Goal: Navigation & Orientation: Find specific page/section

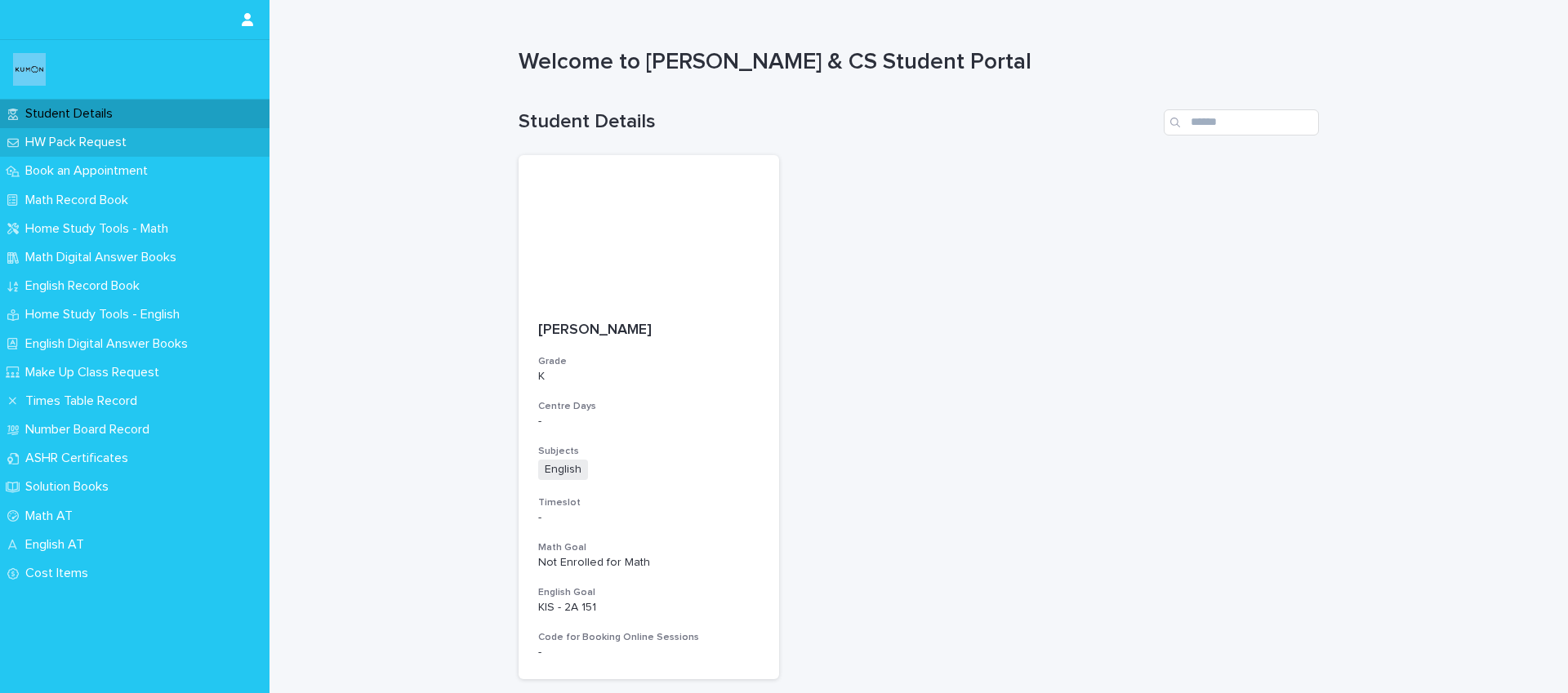
click at [75, 132] on div "HW Pack Request" at bounding box center [134, 142] width 270 height 29
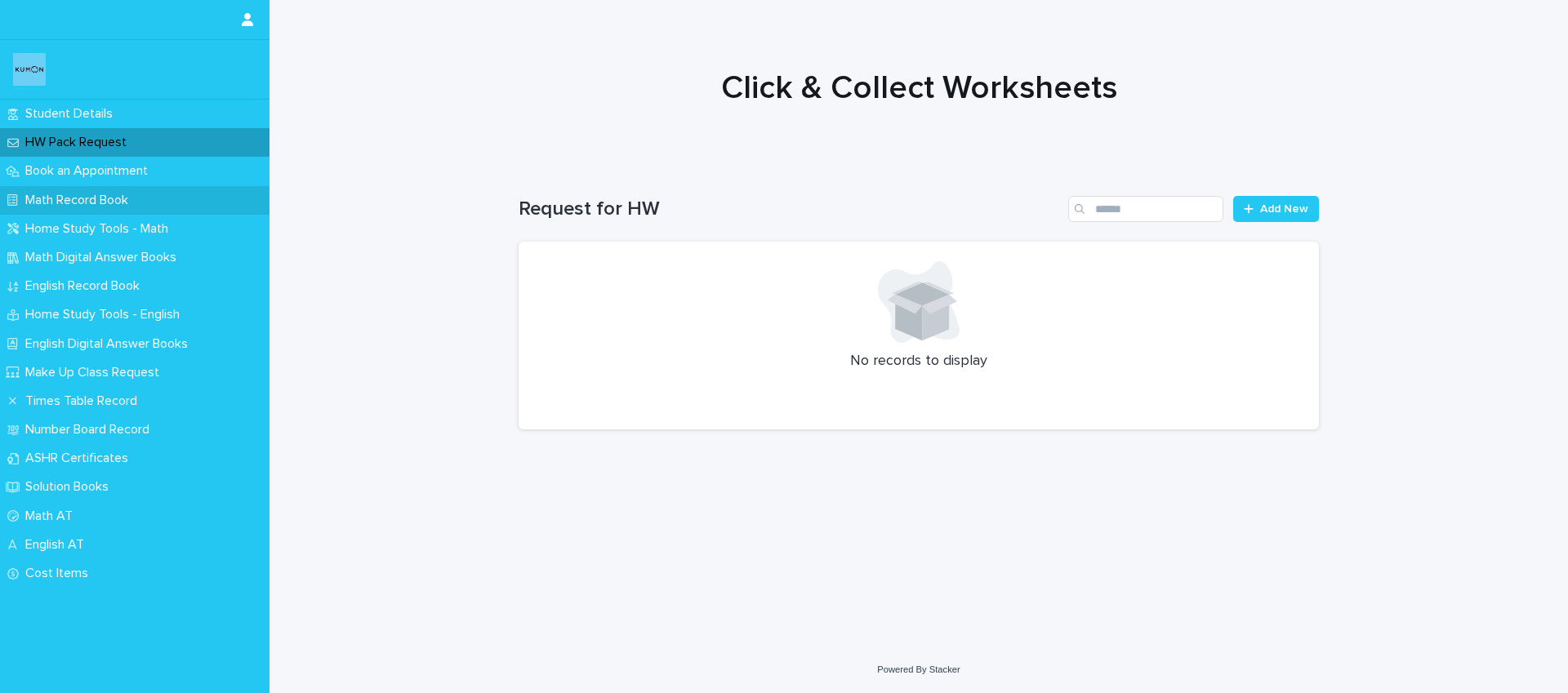
click at [70, 196] on p "Math Record Book" at bounding box center [80, 200] width 122 height 15
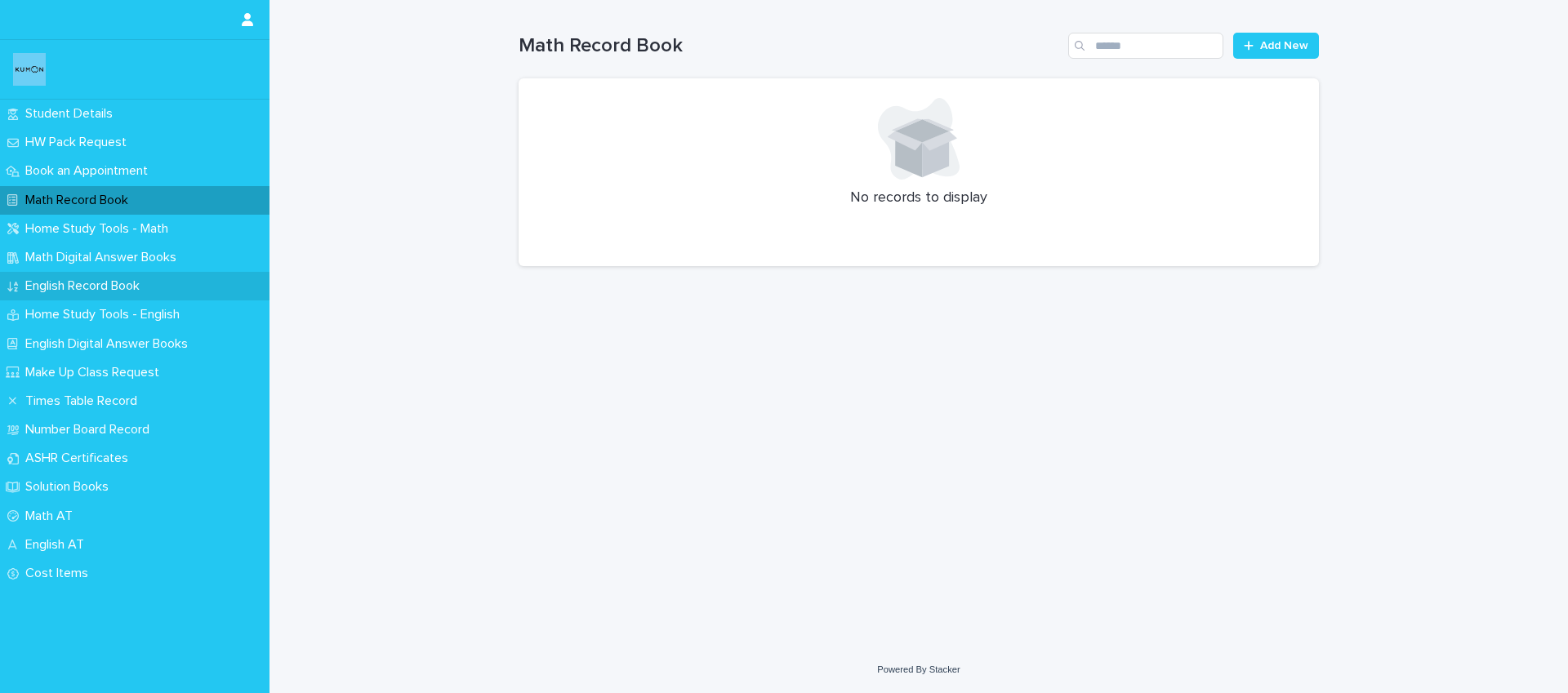
click at [96, 282] on p "English Record Book" at bounding box center [86, 286] width 134 height 15
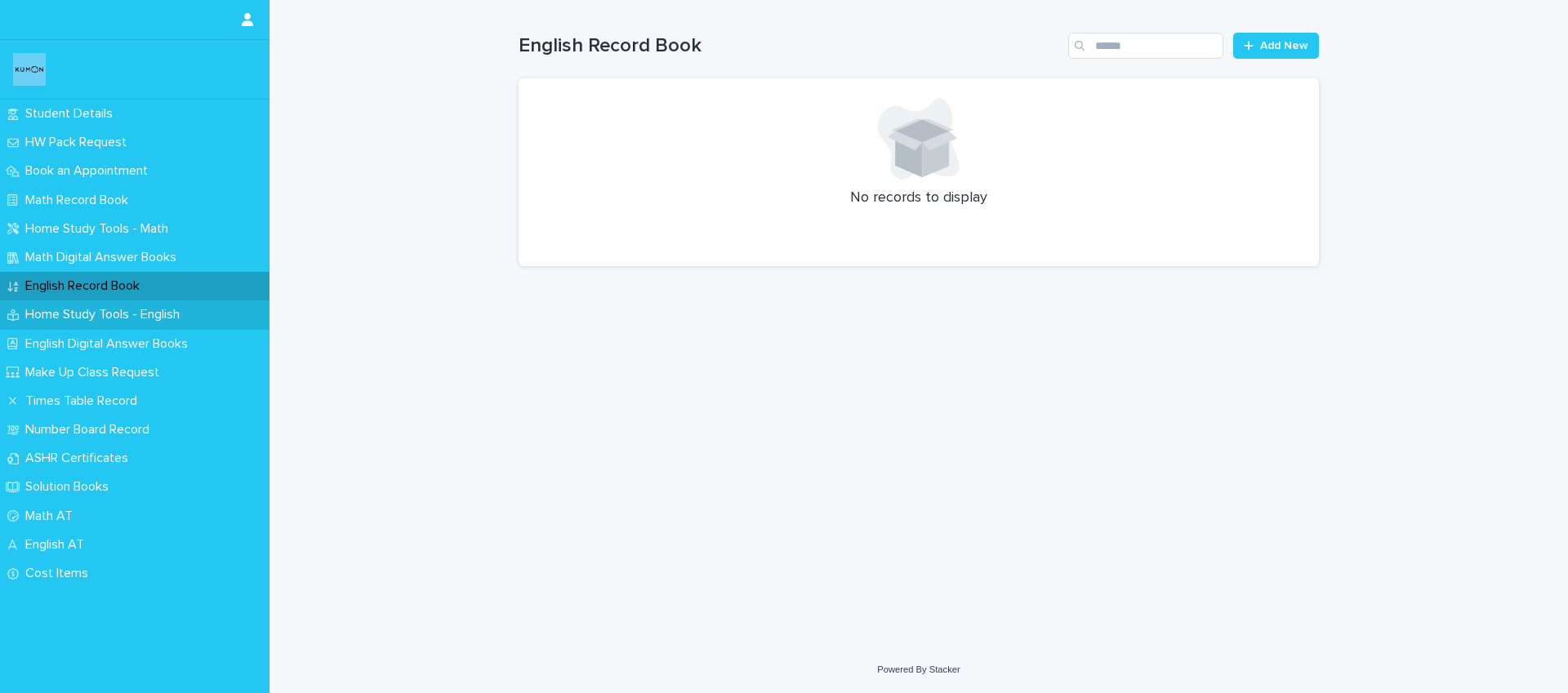
click at [101, 308] on p "Home Study Tools - English" at bounding box center [106, 314] width 174 height 15
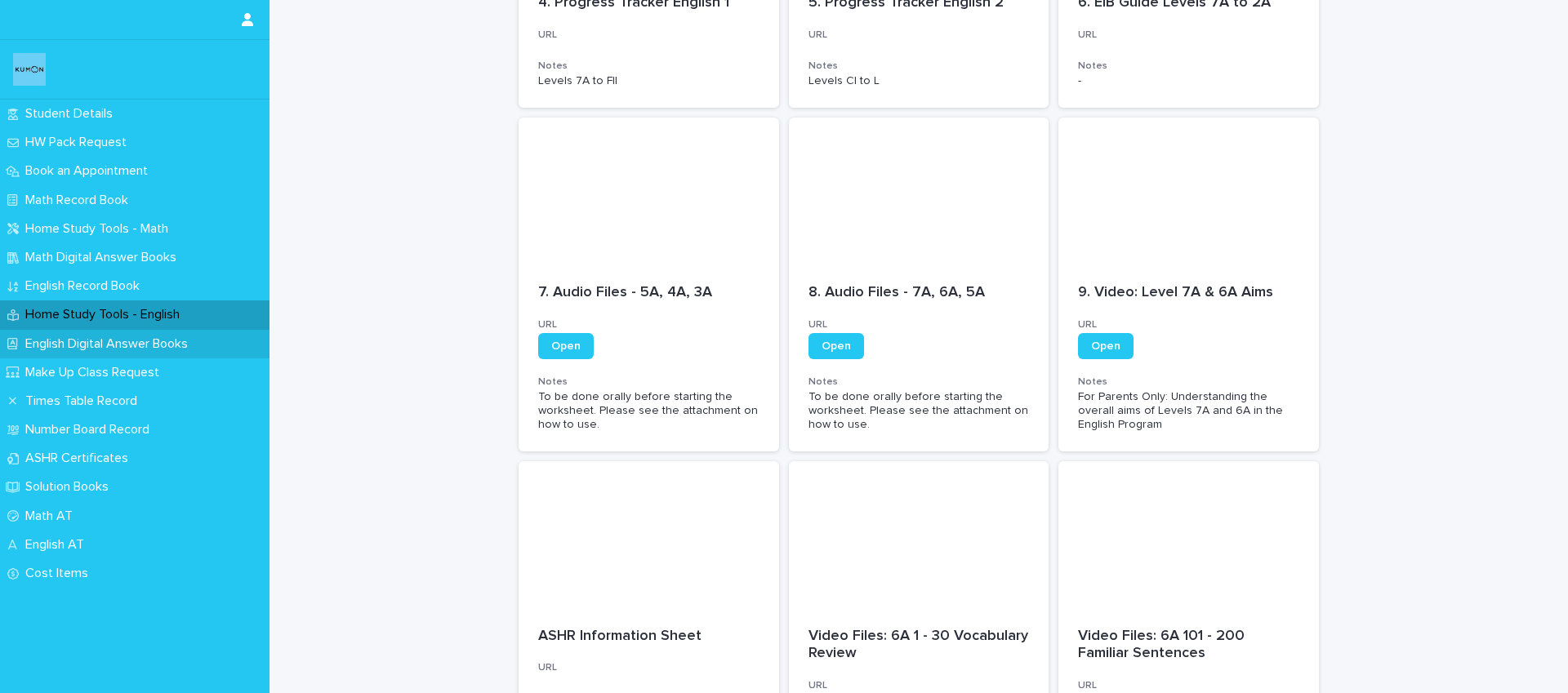
scroll to position [593, 0]
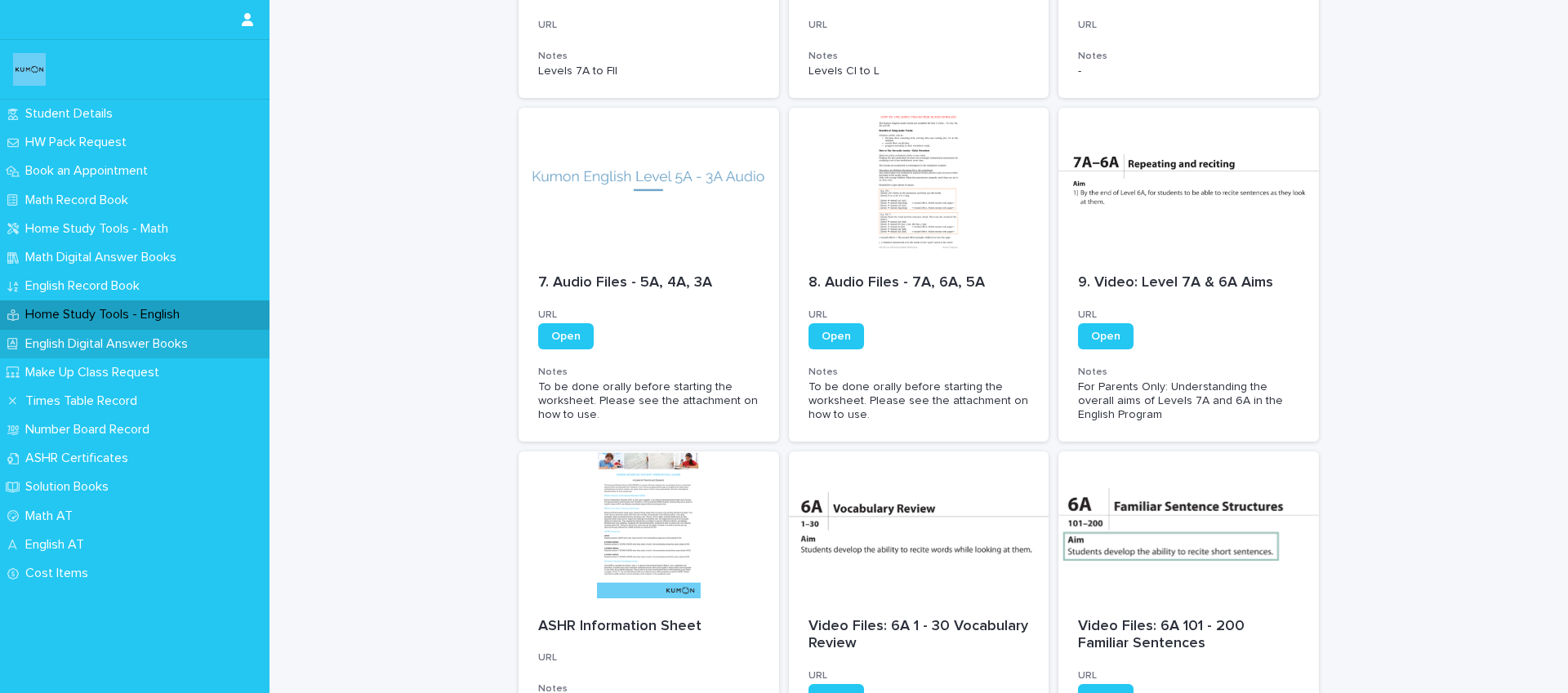
click at [112, 339] on p "English Digital Answer Books" at bounding box center [110, 344] width 182 height 15
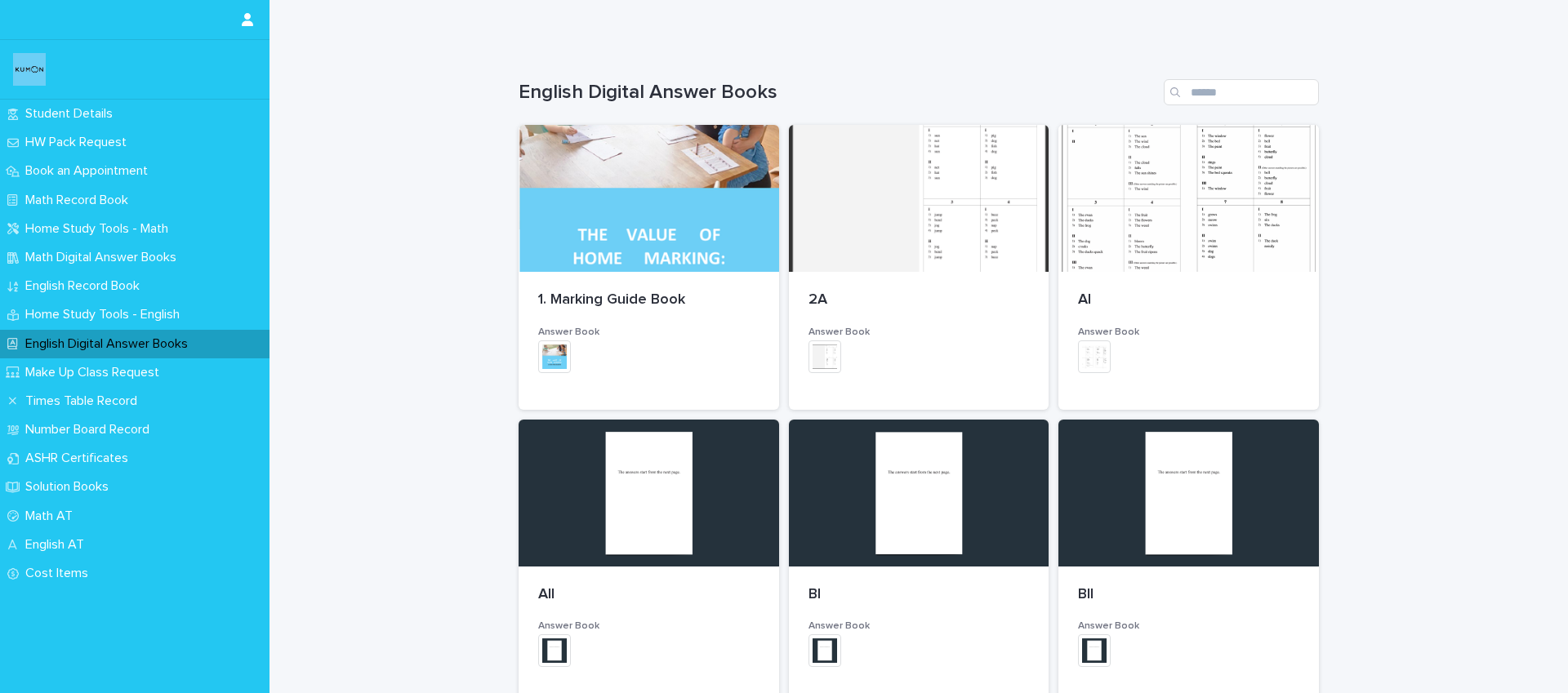
scroll to position [122, 0]
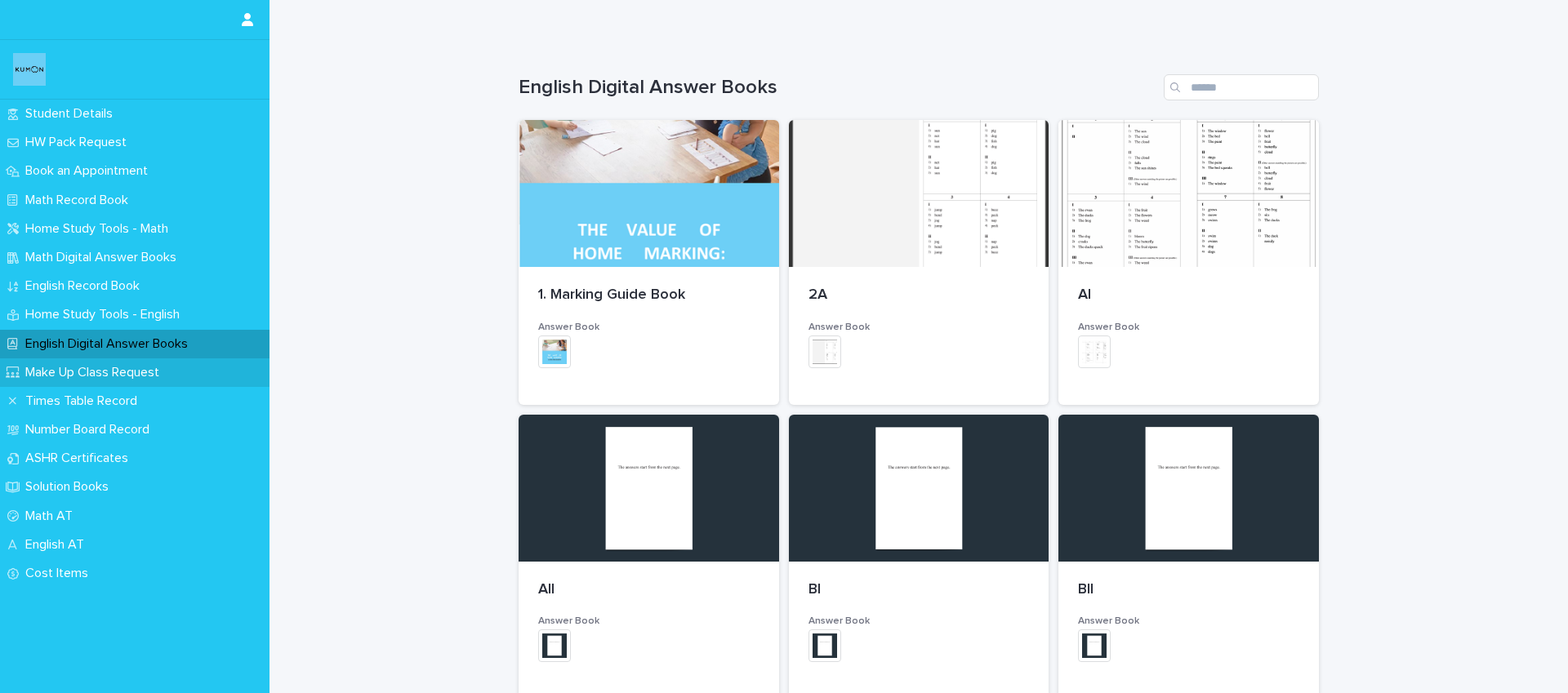
click at [103, 372] on p "Make Up Class Request" at bounding box center [95, 372] width 153 height 15
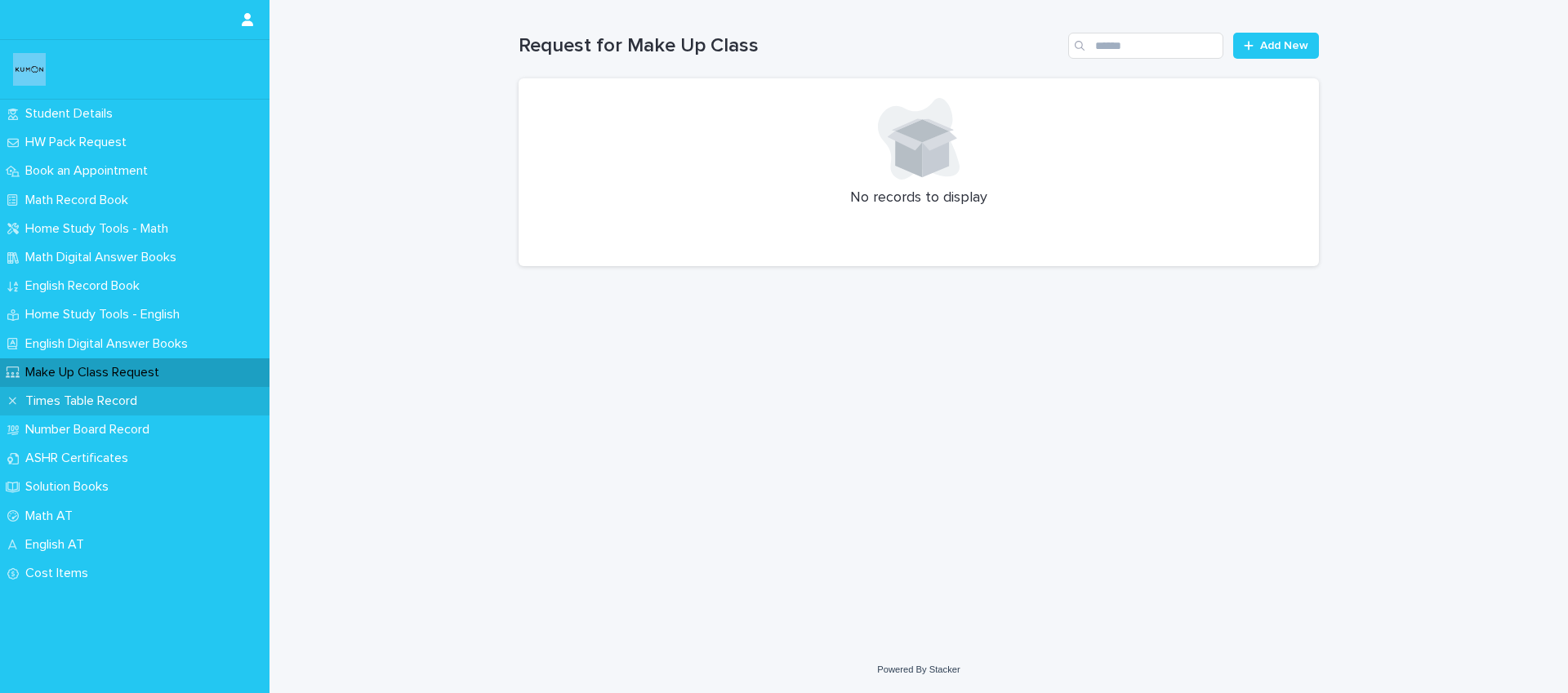
click at [103, 402] on p "Times Table Record" at bounding box center [84, 401] width 132 height 15
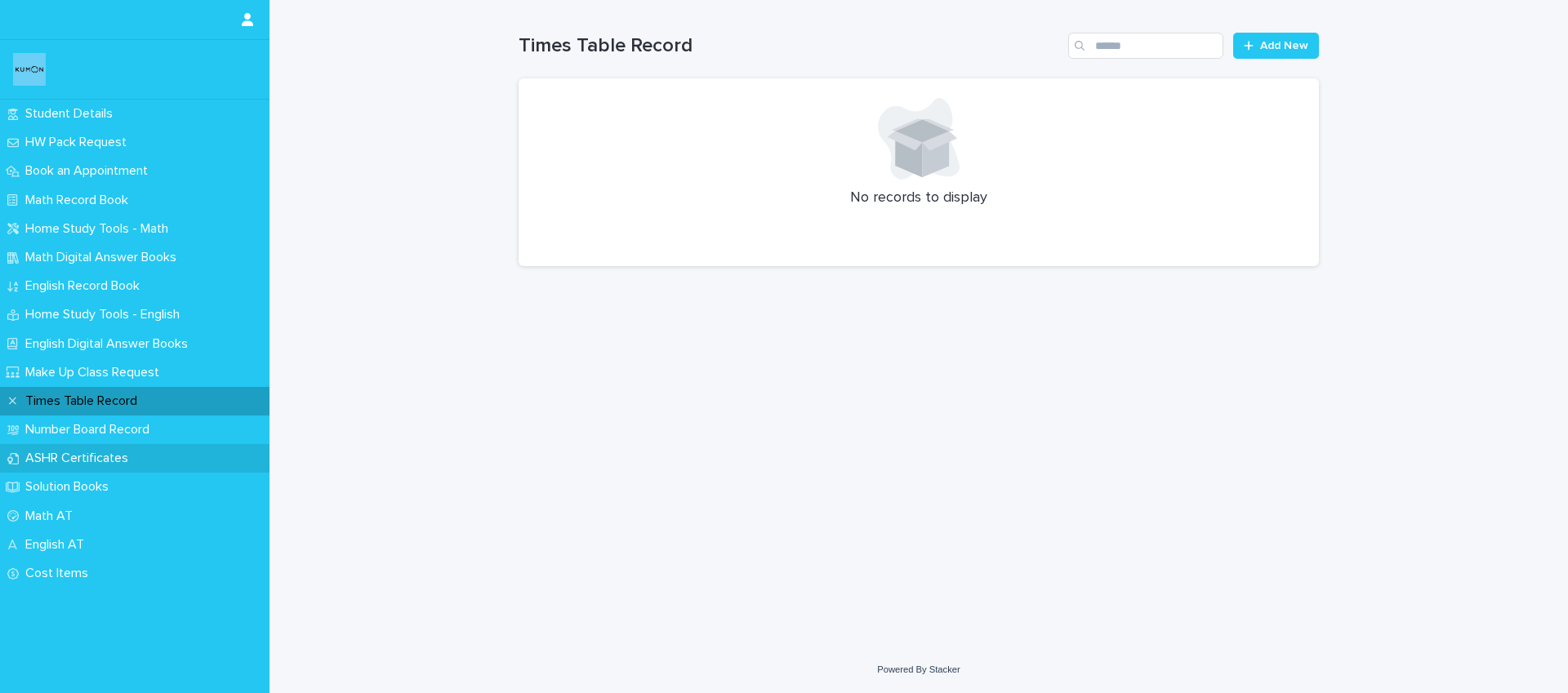
click at [93, 456] on p "ASHR Certificates" at bounding box center [80, 458] width 122 height 15
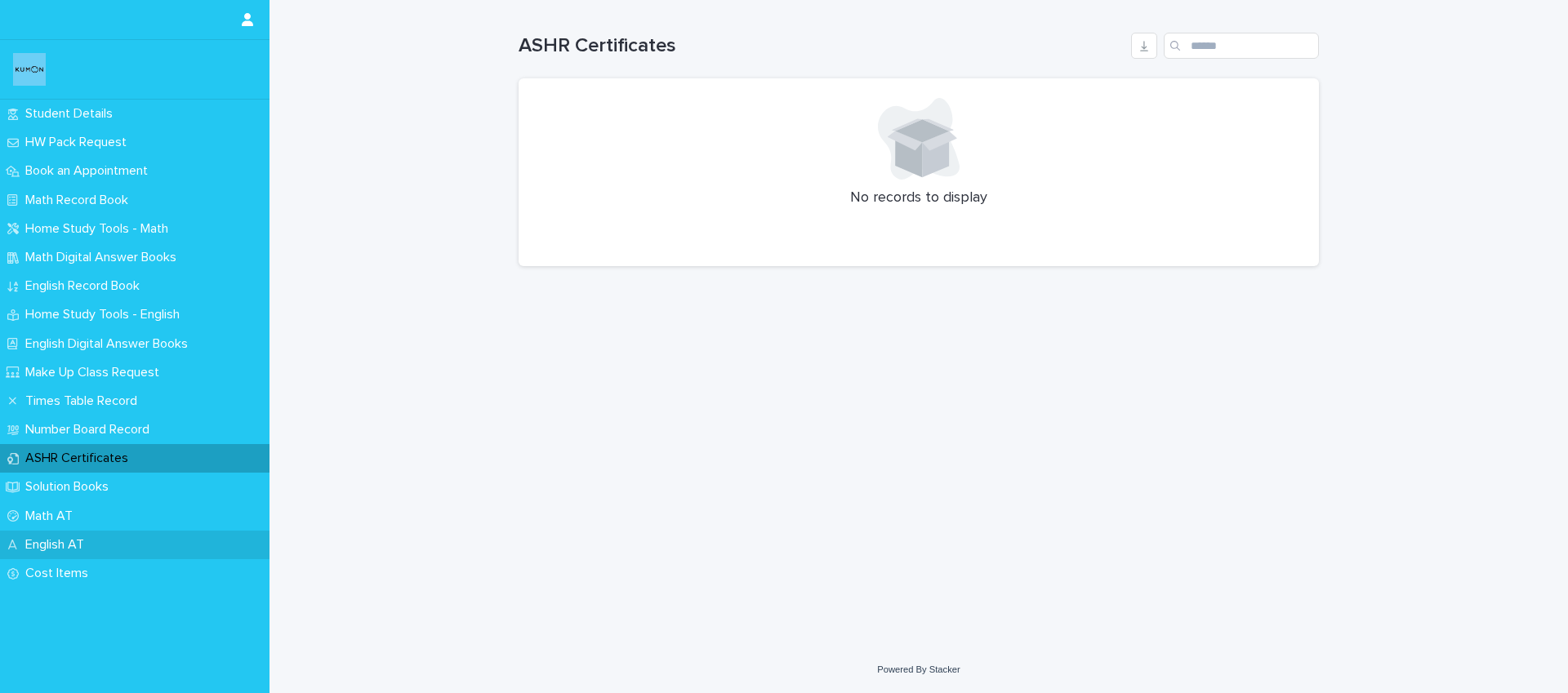
click at [50, 538] on p "English AT" at bounding box center [58, 544] width 78 height 15
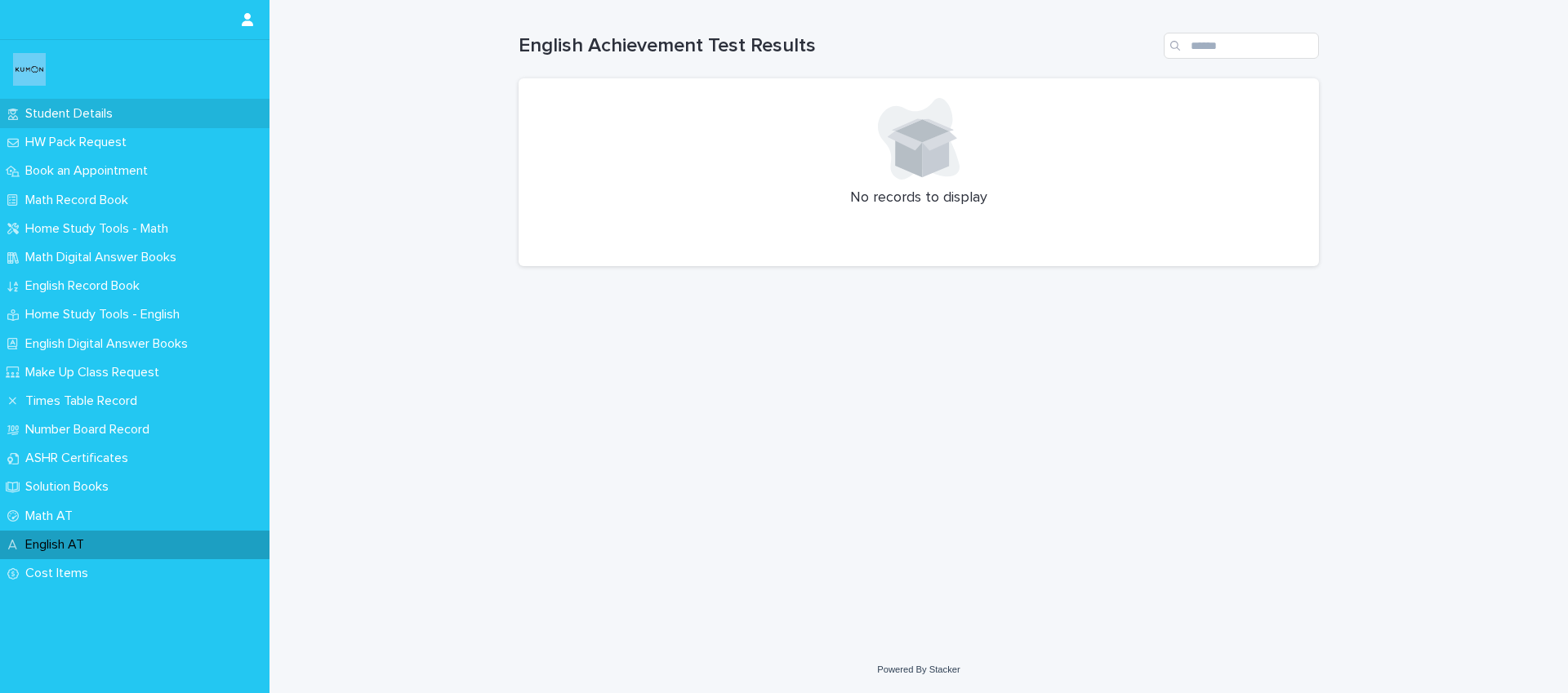
click at [67, 104] on div "Student Details" at bounding box center [134, 114] width 270 height 29
